Goal: Transaction & Acquisition: Purchase product/service

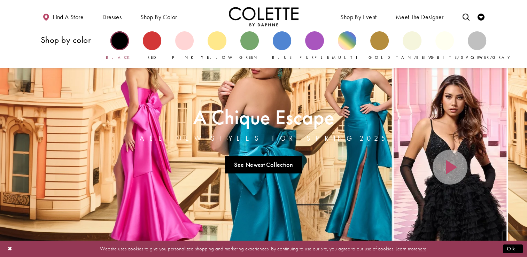
drag, startPoint x: 159, startPoint y: 22, endPoint x: 123, endPoint y: 42, distance: 41.6
click at [139, 26] on li "Shop by color Shop by color Black Red Pink Yellow" at bounding box center [159, 16] width 40 height 19
click at [123, 42] on div "Primary block" at bounding box center [119, 40] width 18 height 18
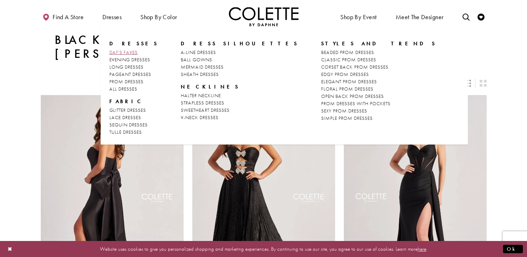
click at [120, 54] on span "DAF'S FAVES" at bounding box center [123, 52] width 28 height 6
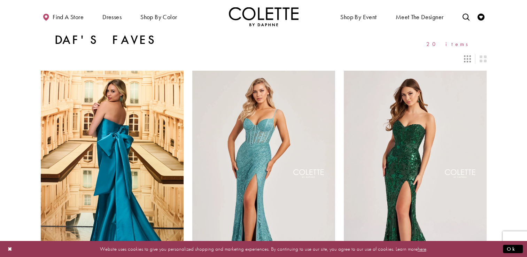
click at [525, 251] on div "Ok" at bounding box center [513, 249] width 28 height 10
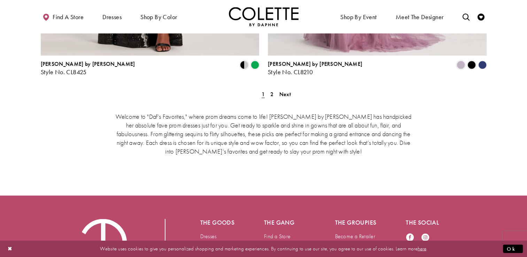
scroll to position [1378, 0]
